Goal: Navigation & Orientation: Find specific page/section

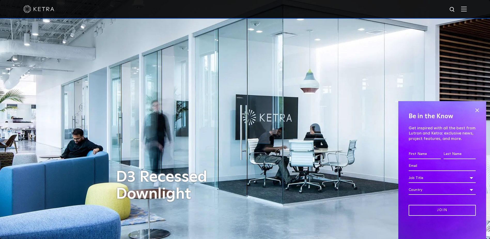
click at [467, 9] on img at bounding box center [464, 8] width 6 height 5
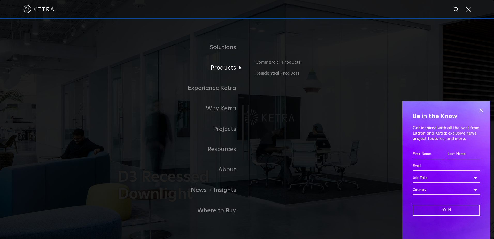
click at [231, 71] on link "Products" at bounding box center [182, 68] width 129 height 20
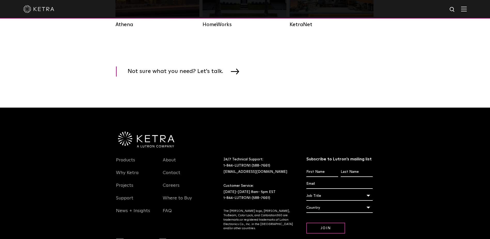
scroll to position [853, 0]
